Goal: Go to known website: Access a specific website the user already knows

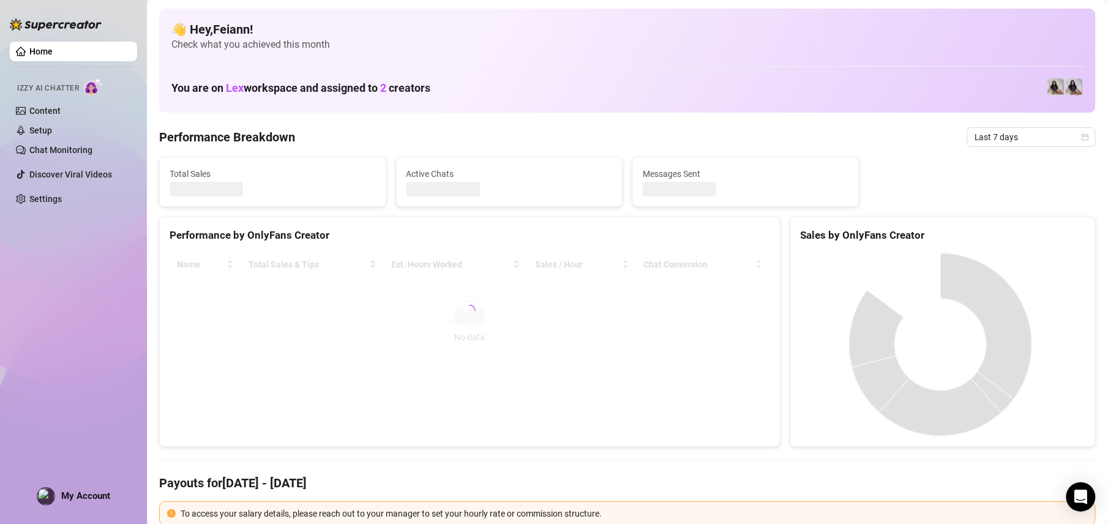
click at [542, 290] on div at bounding box center [470, 311] width 601 height 116
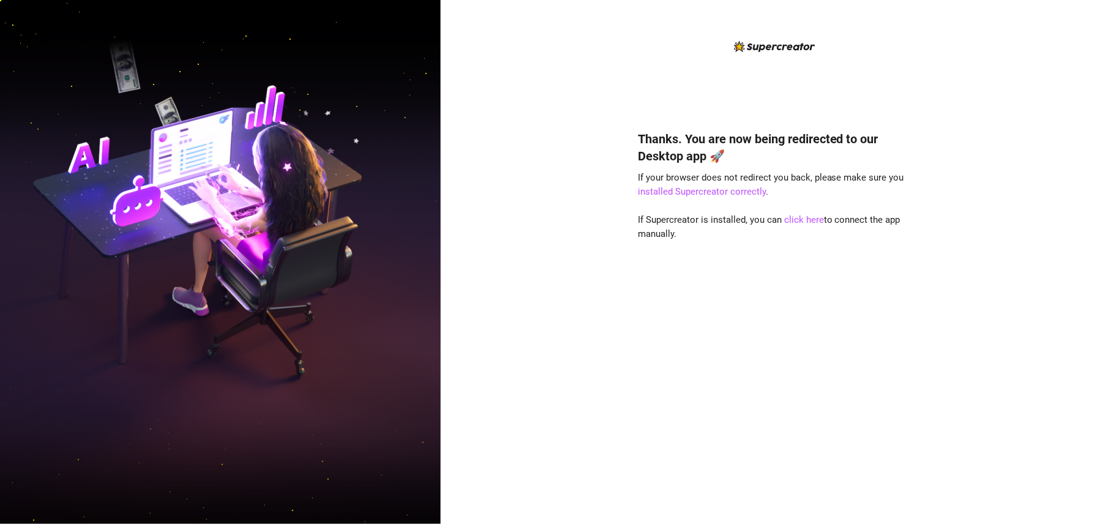
drag, startPoint x: 0, startPoint y: 0, endPoint x: 654, endPoint y: 111, distance: 663.4
click at [654, 111] on div "Thanks. You are now being redirected to our Desktop app 🚀 If your browser does …" at bounding box center [774, 271] width 273 height 465
click at [802, 218] on link "click here" at bounding box center [804, 219] width 40 height 11
